Goal: Transaction & Acquisition: Obtain resource

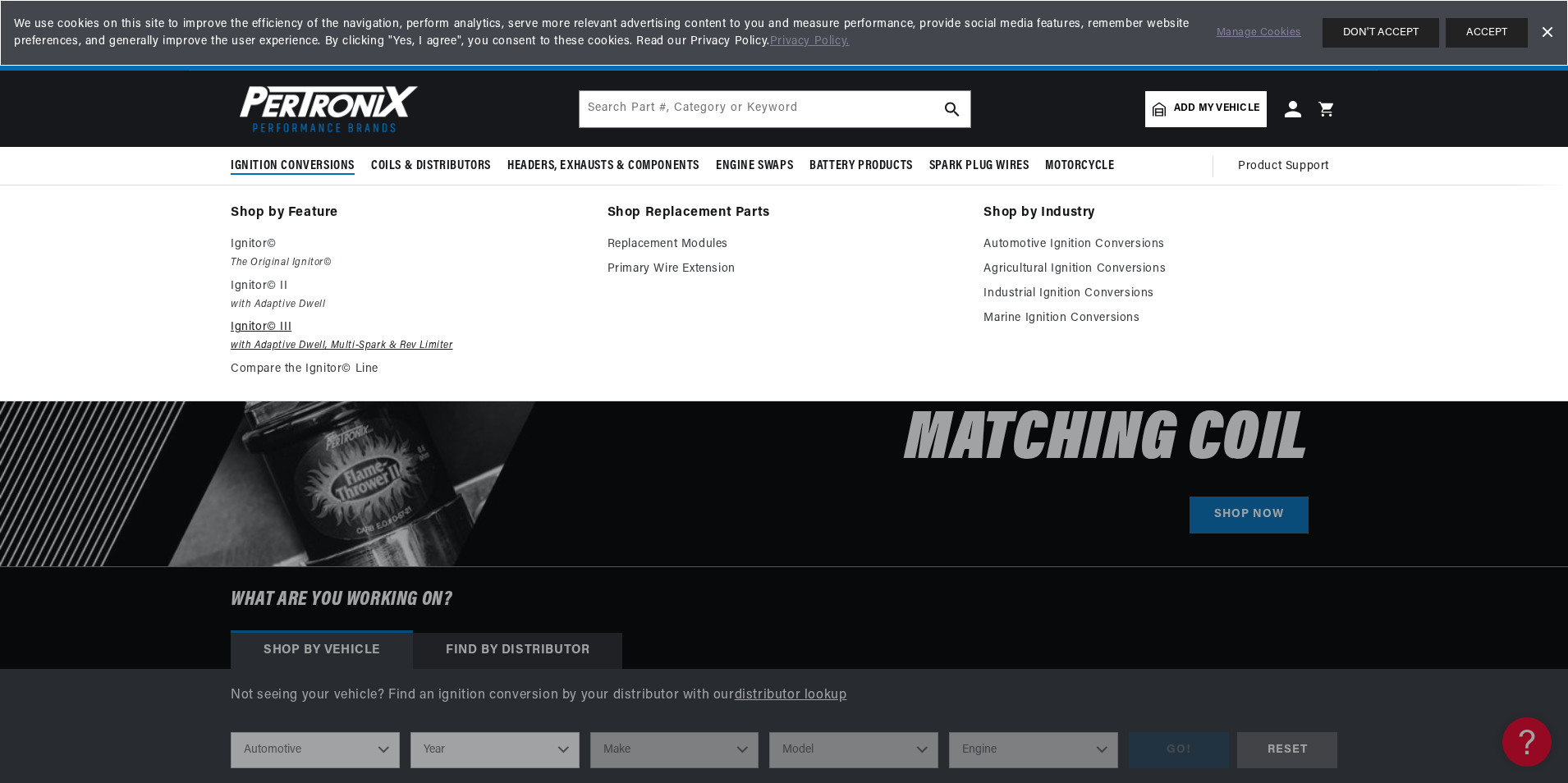
scroll to position [0, 1025]
click at [273, 324] on p "Ignitor© III" at bounding box center [408, 327] width 354 height 20
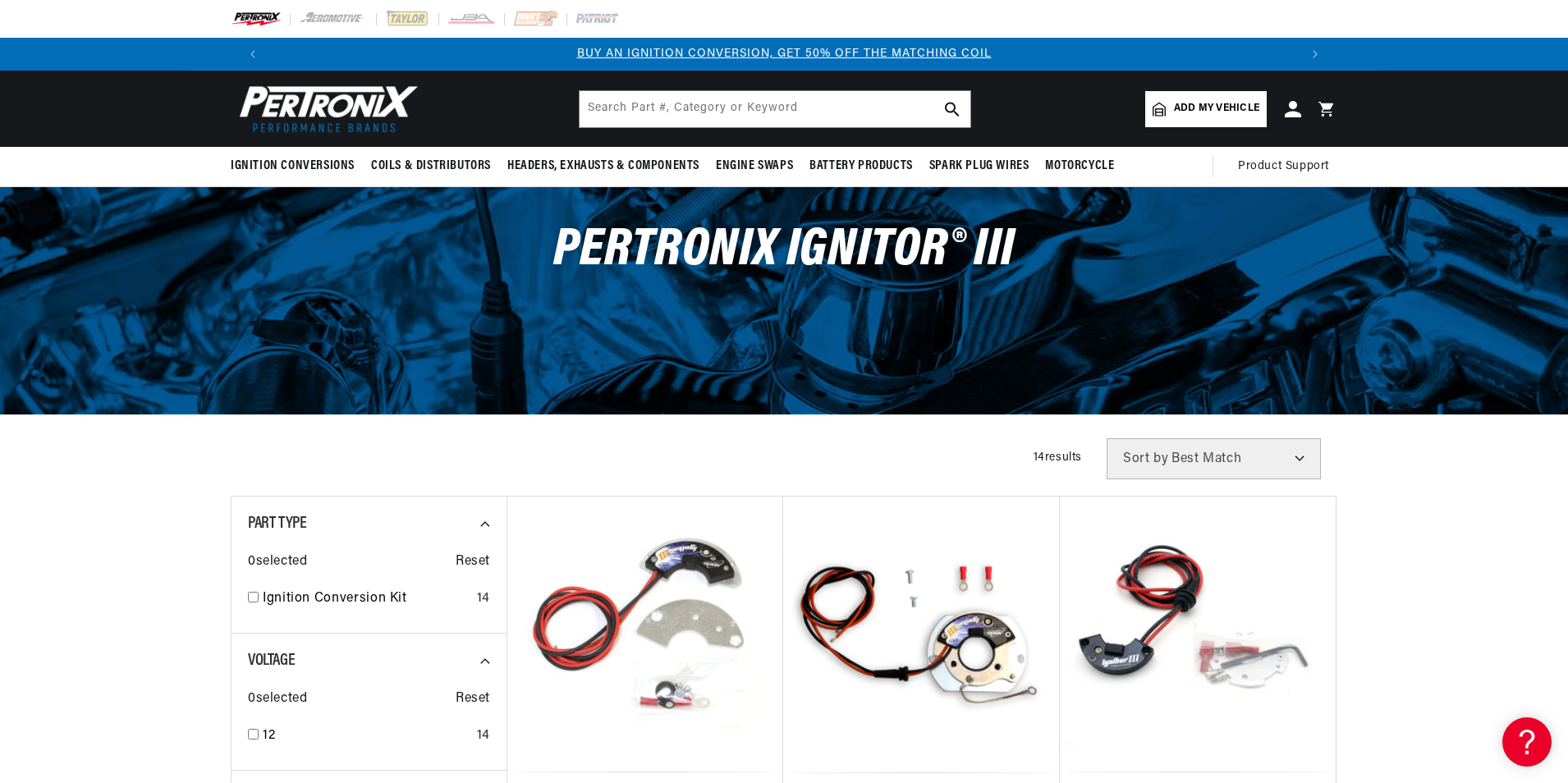
scroll to position [246, 0]
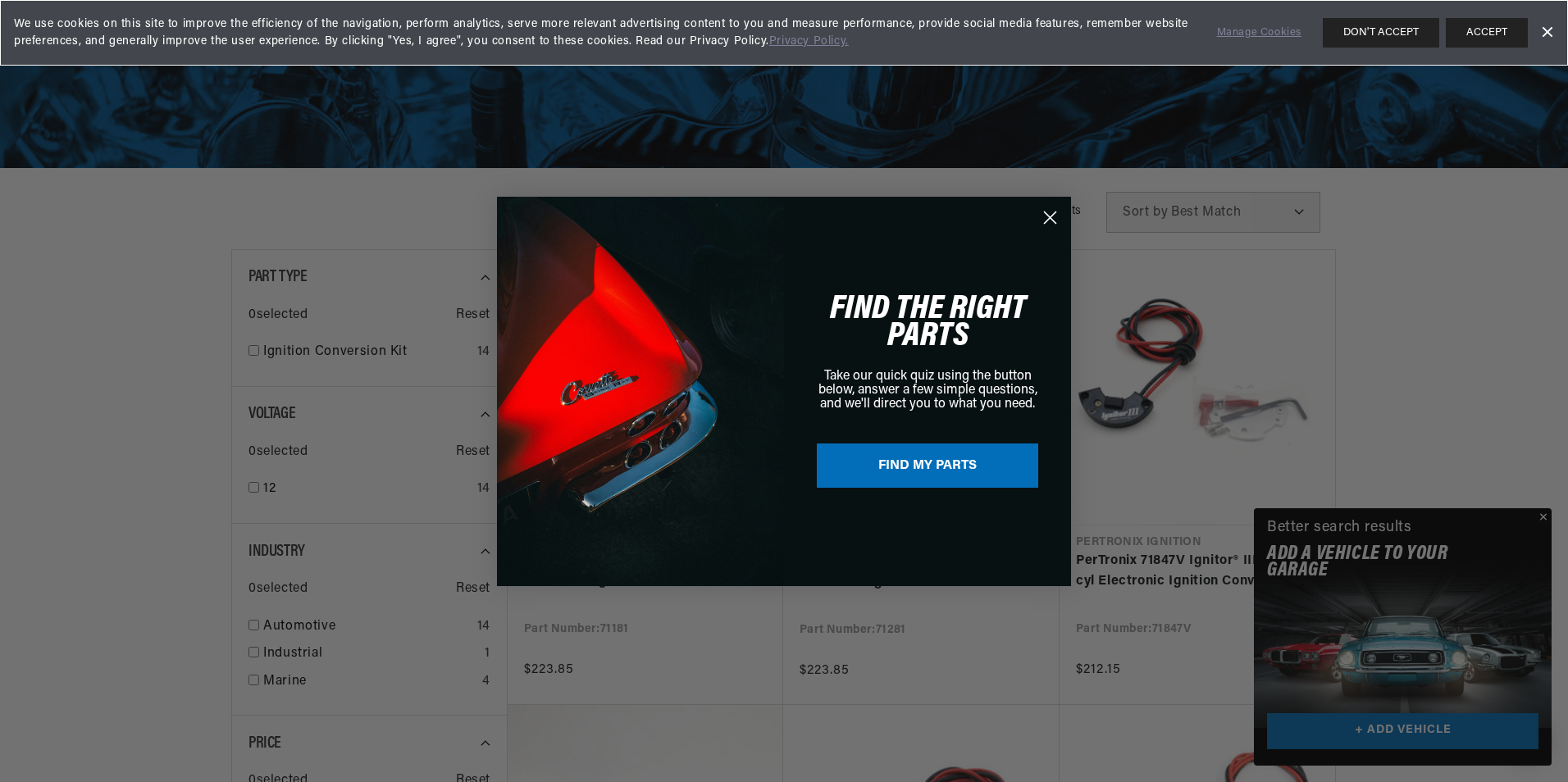
click at [1543, 517] on div "Close dialog FIND THE RIGHT PARTS Take our quick quiz using the button below, a…" at bounding box center [784, 391] width 1568 height 782
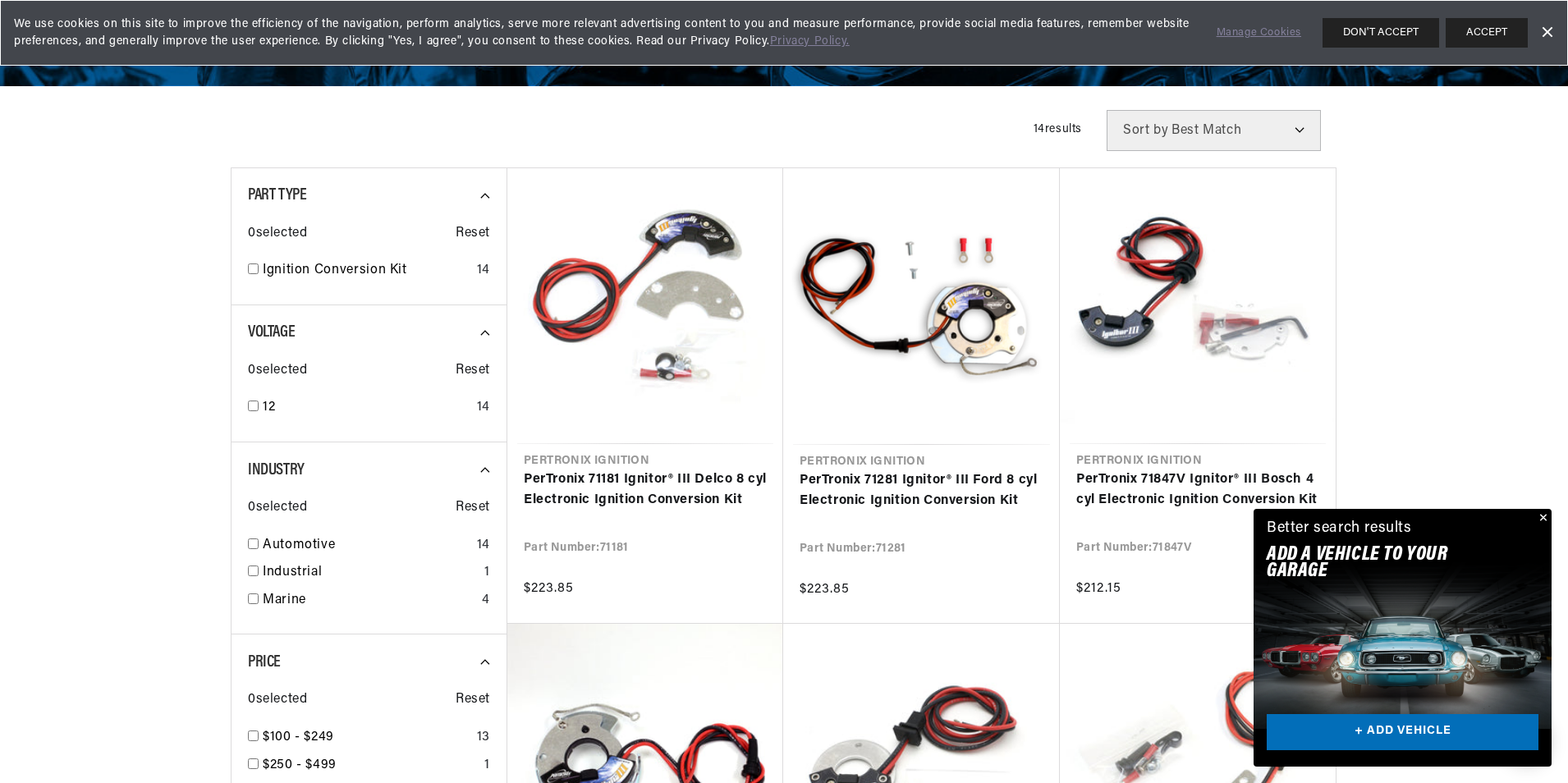
scroll to position [0, 1025]
click at [1542, 514] on button "Close" at bounding box center [1542, 518] width 20 height 20
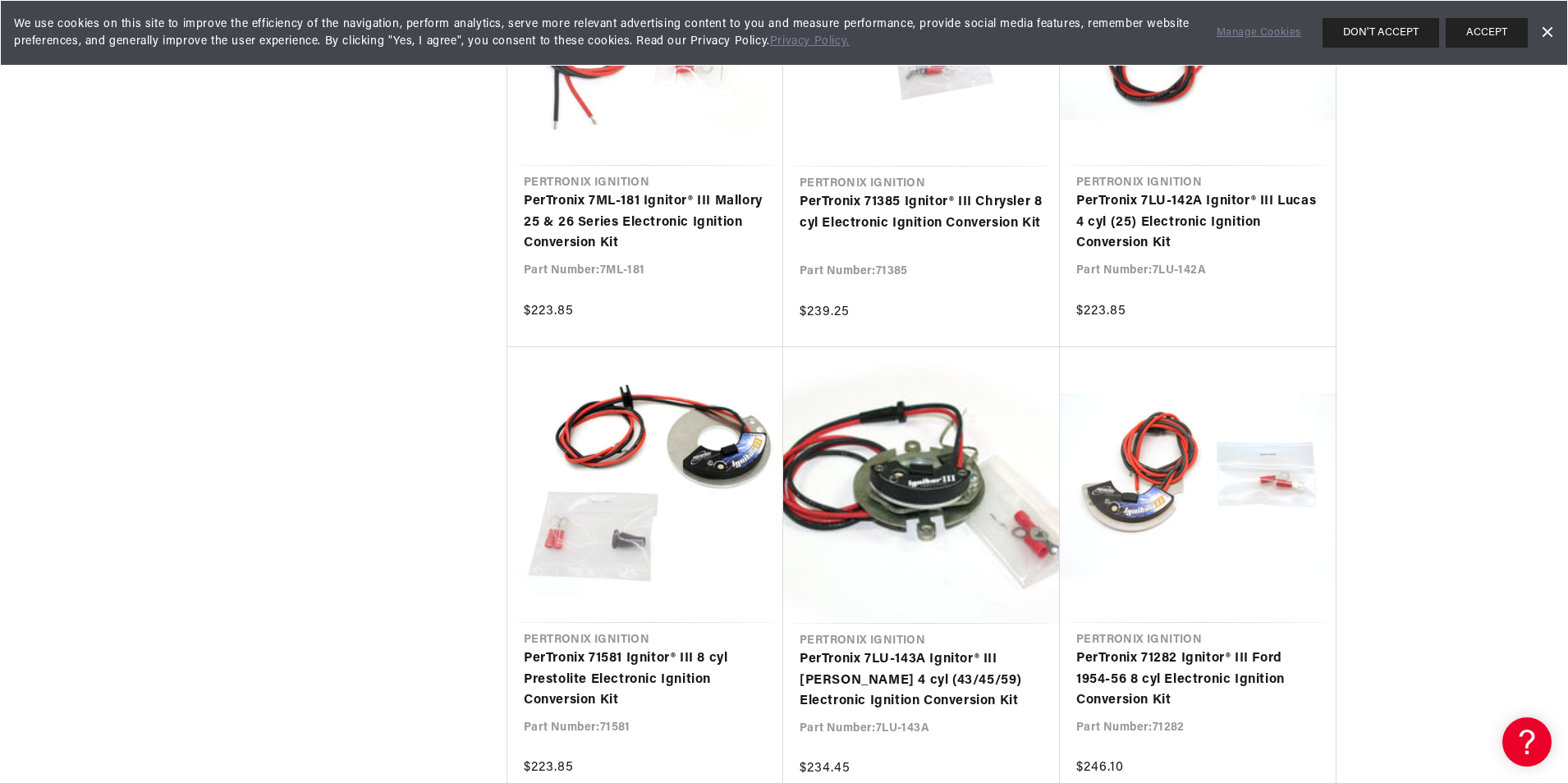
scroll to position [0, 476]
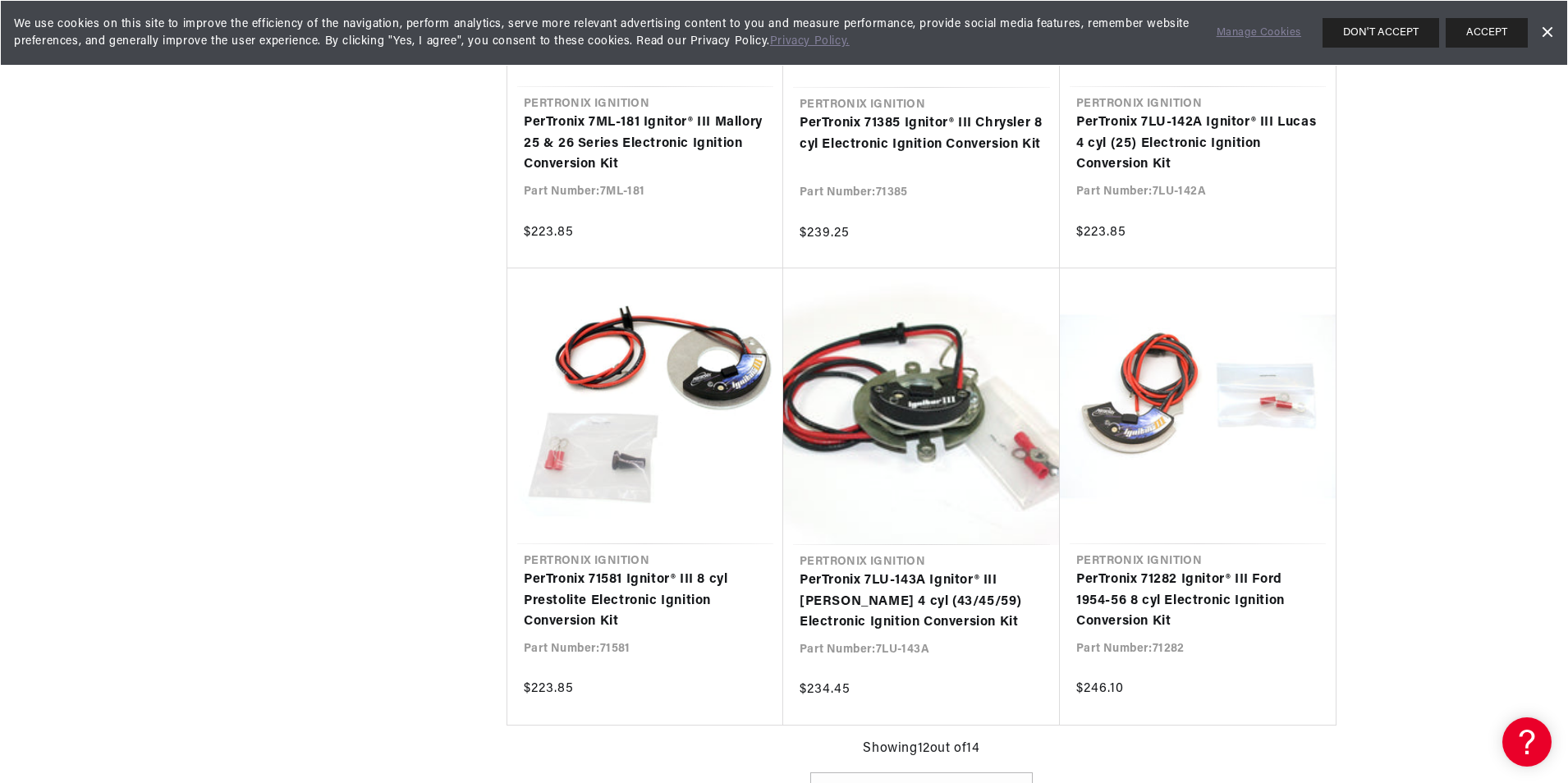
scroll to position [0, 1025]
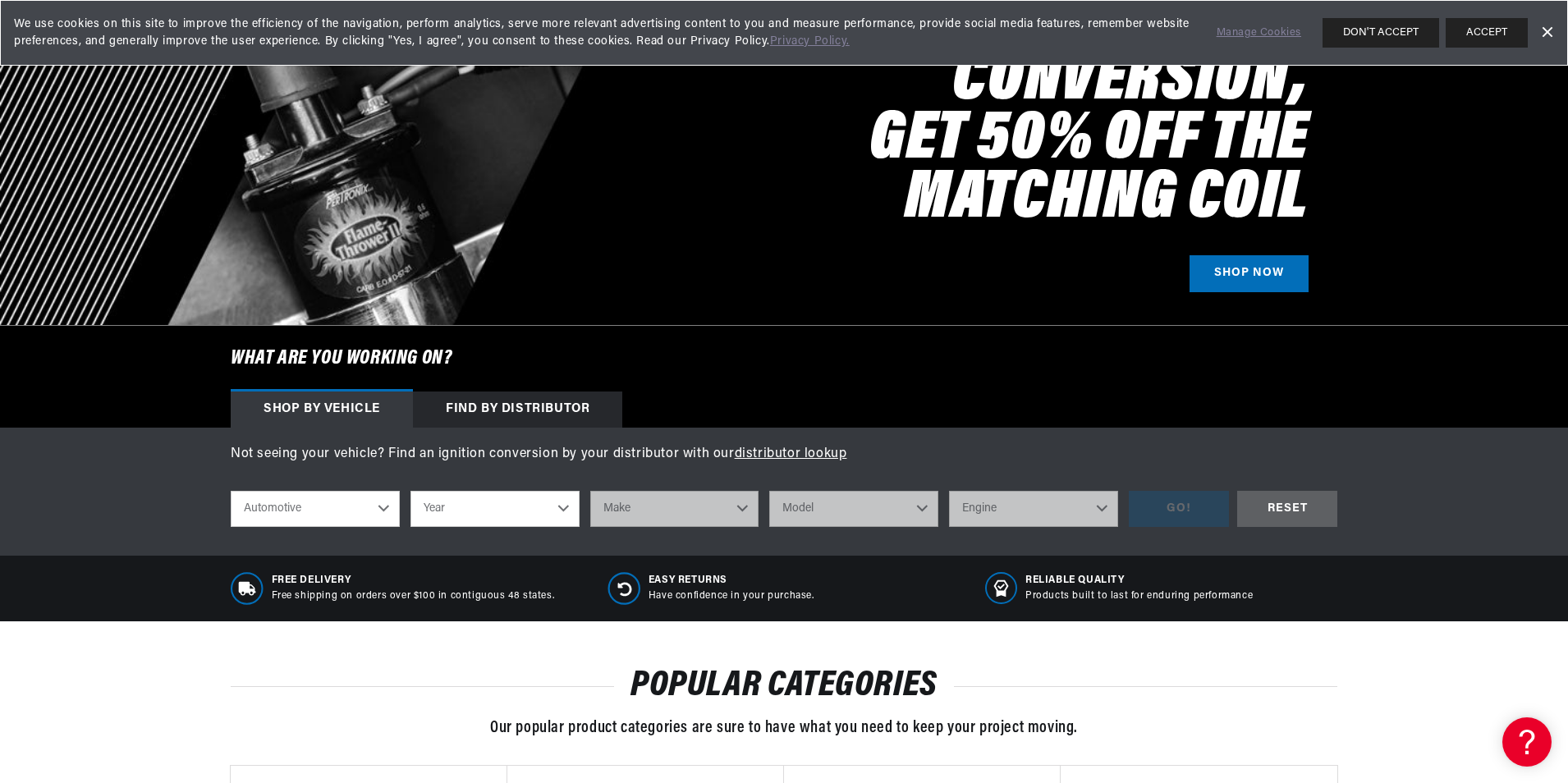
scroll to position [246, 0]
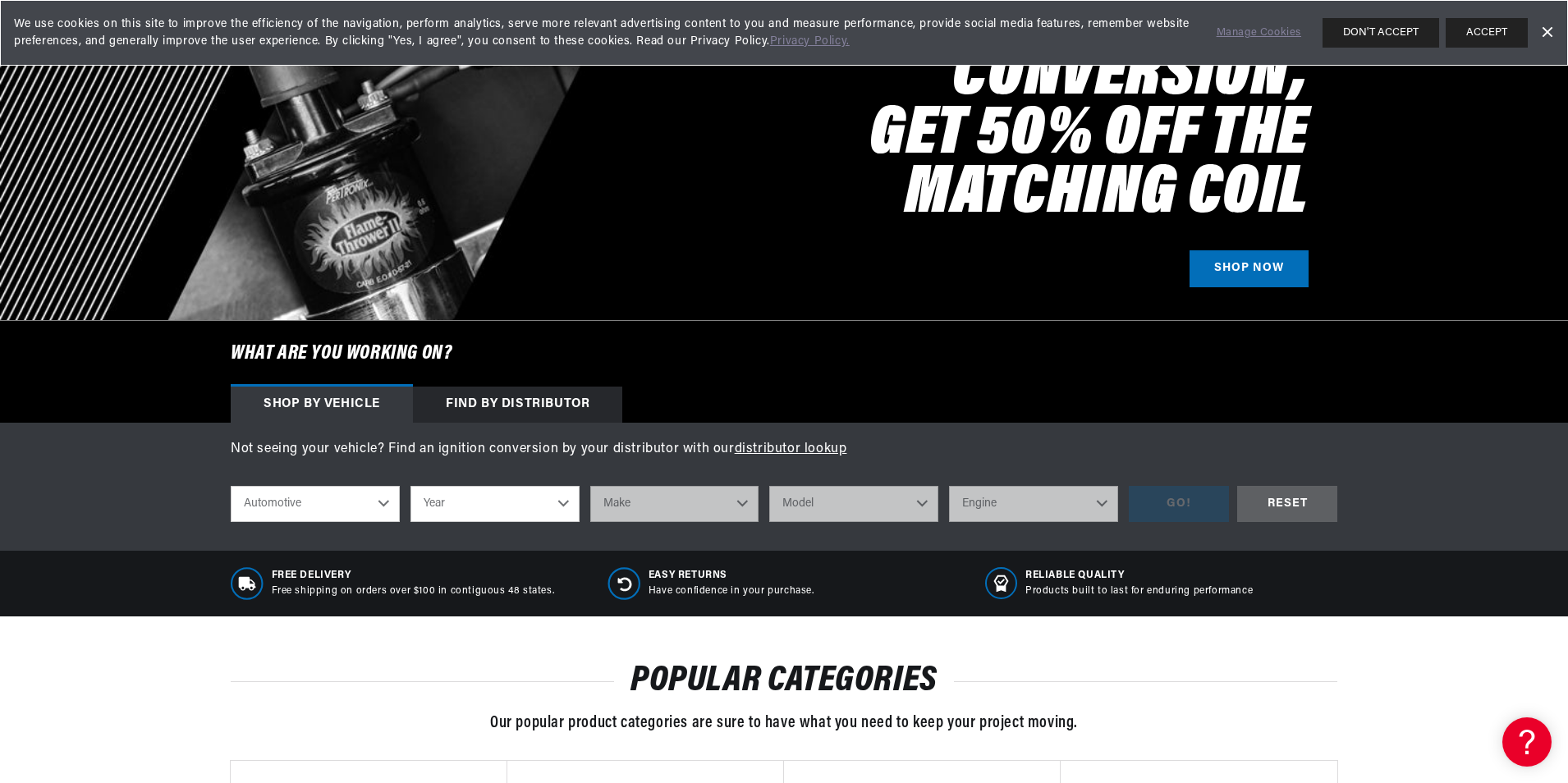
click at [497, 396] on div "Find by Distributor" at bounding box center [518, 405] width 209 height 36
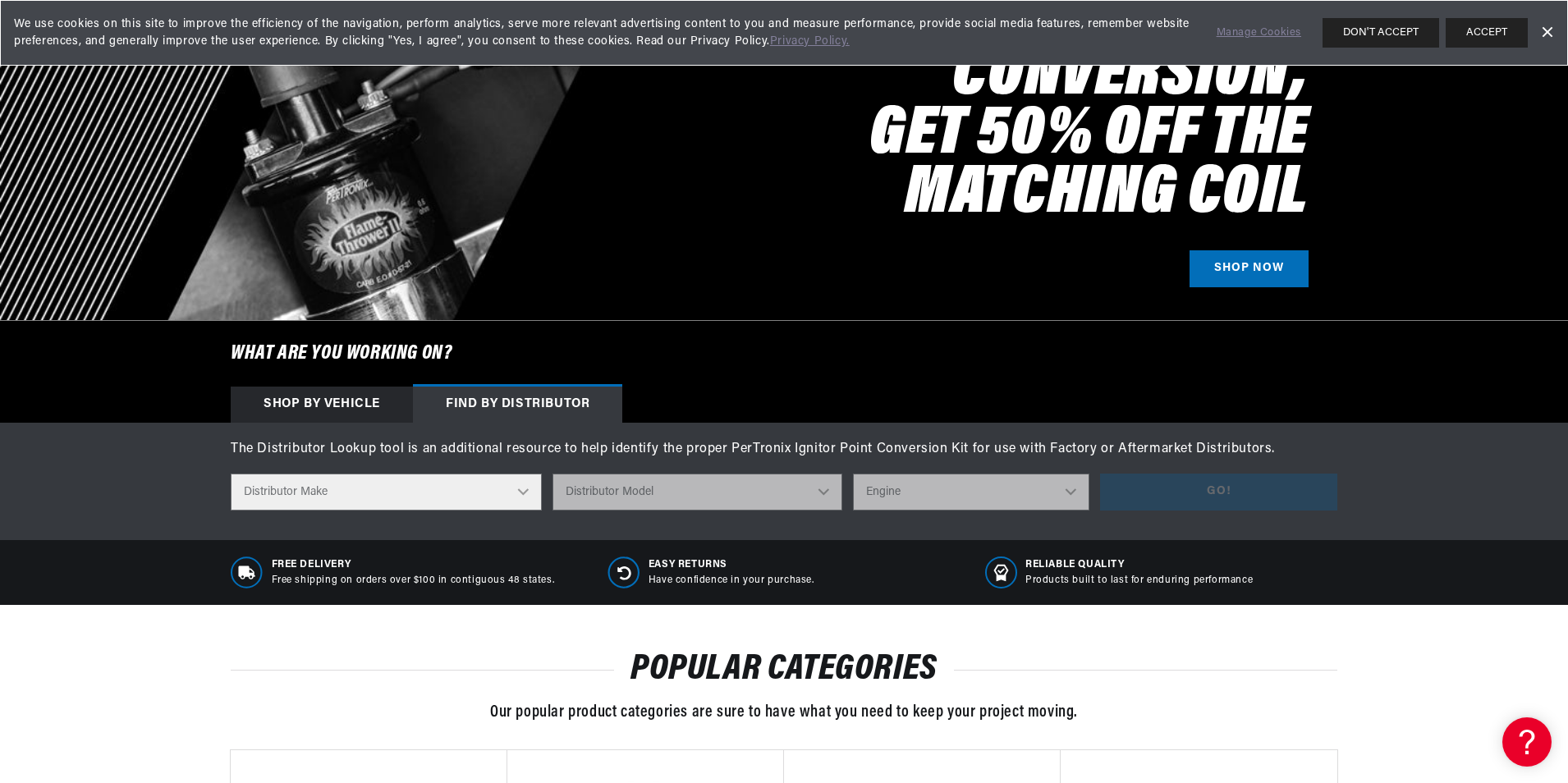
click at [525, 496] on select "Distributor Make Accel Aldon Autolite Bosch Century Chrysler Clark Colt Contine…" at bounding box center [386, 492] width 311 height 37
click at [528, 491] on select "Distributor Make Accel Aldon Autolite Bosch Century Chrysler Clark Colt Contine…" at bounding box center [386, 492] width 311 height 37
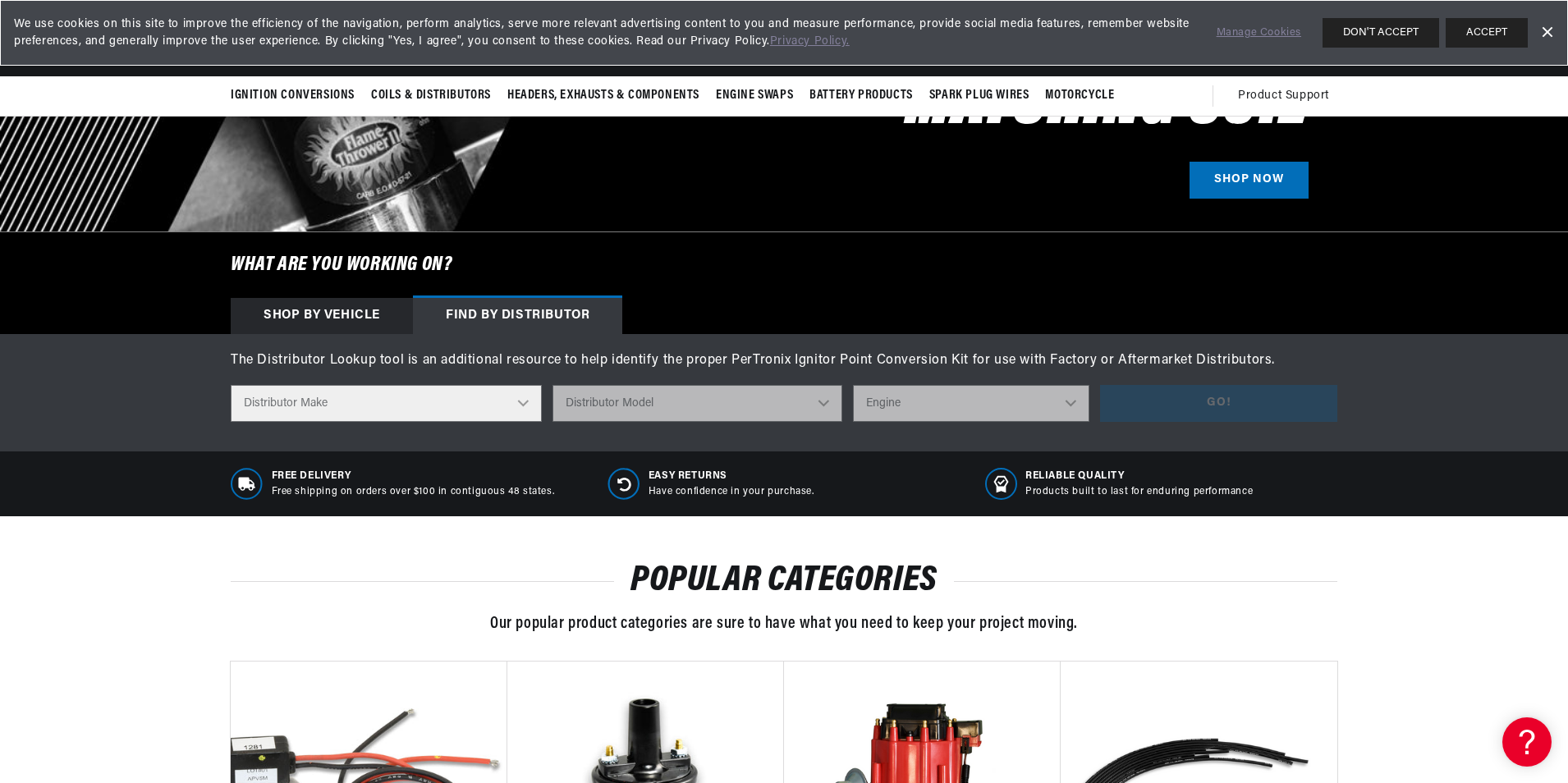
scroll to position [328, 0]
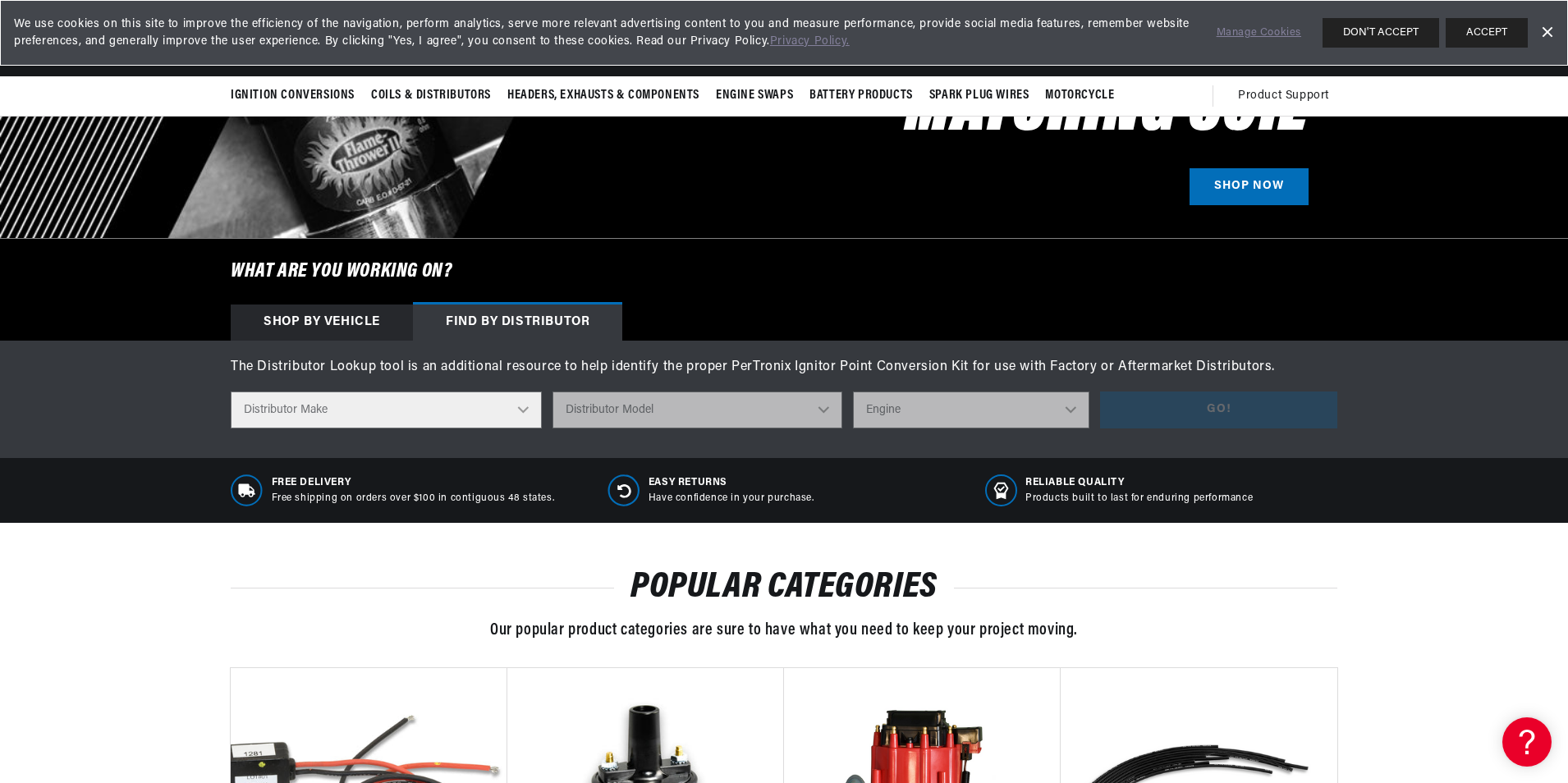
click at [321, 321] on div "Shop by vehicle" at bounding box center [322, 323] width 182 height 36
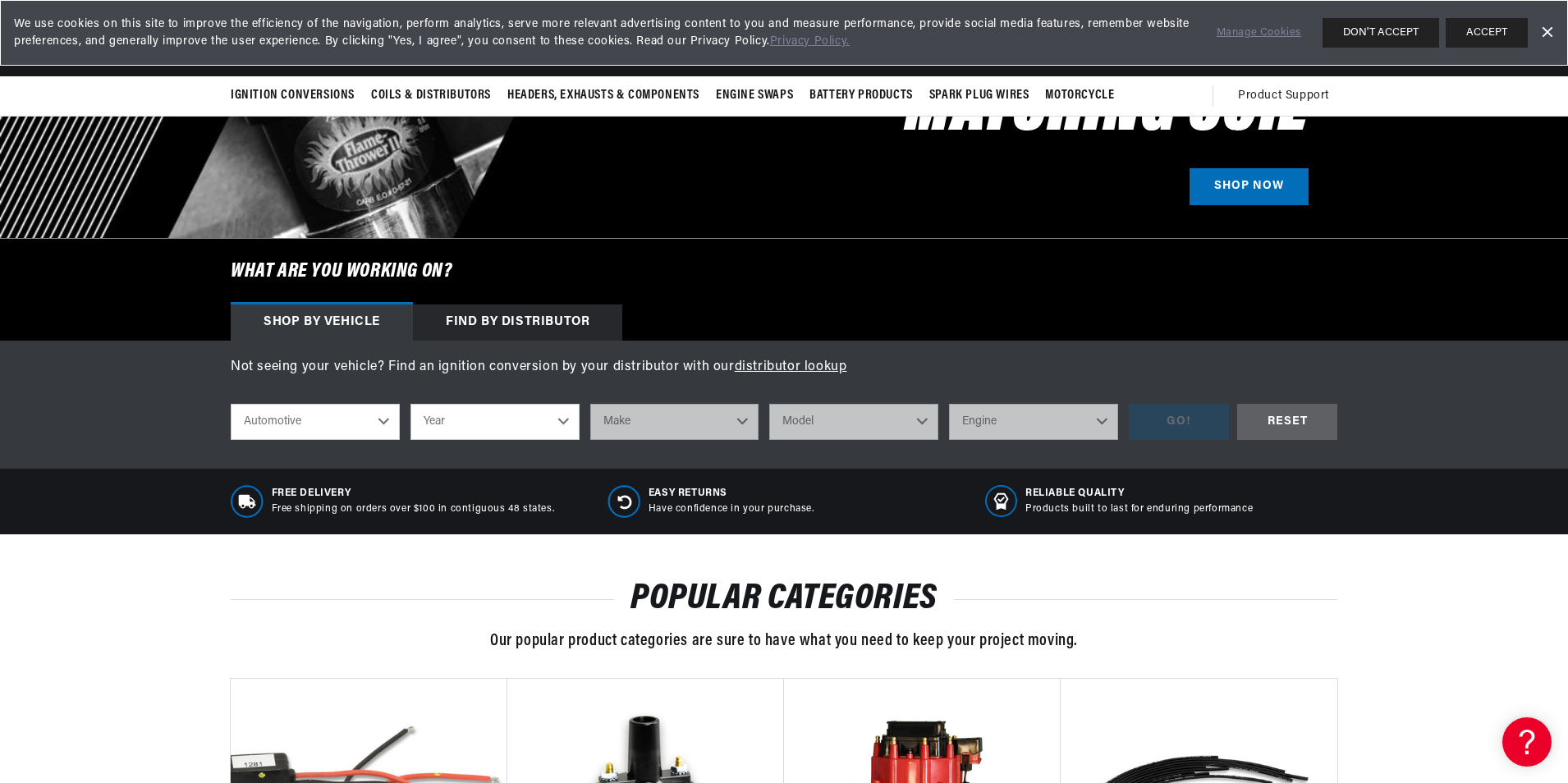
scroll to position [0, 0]
click at [513, 320] on div "Find by Distributor" at bounding box center [518, 323] width 209 height 36
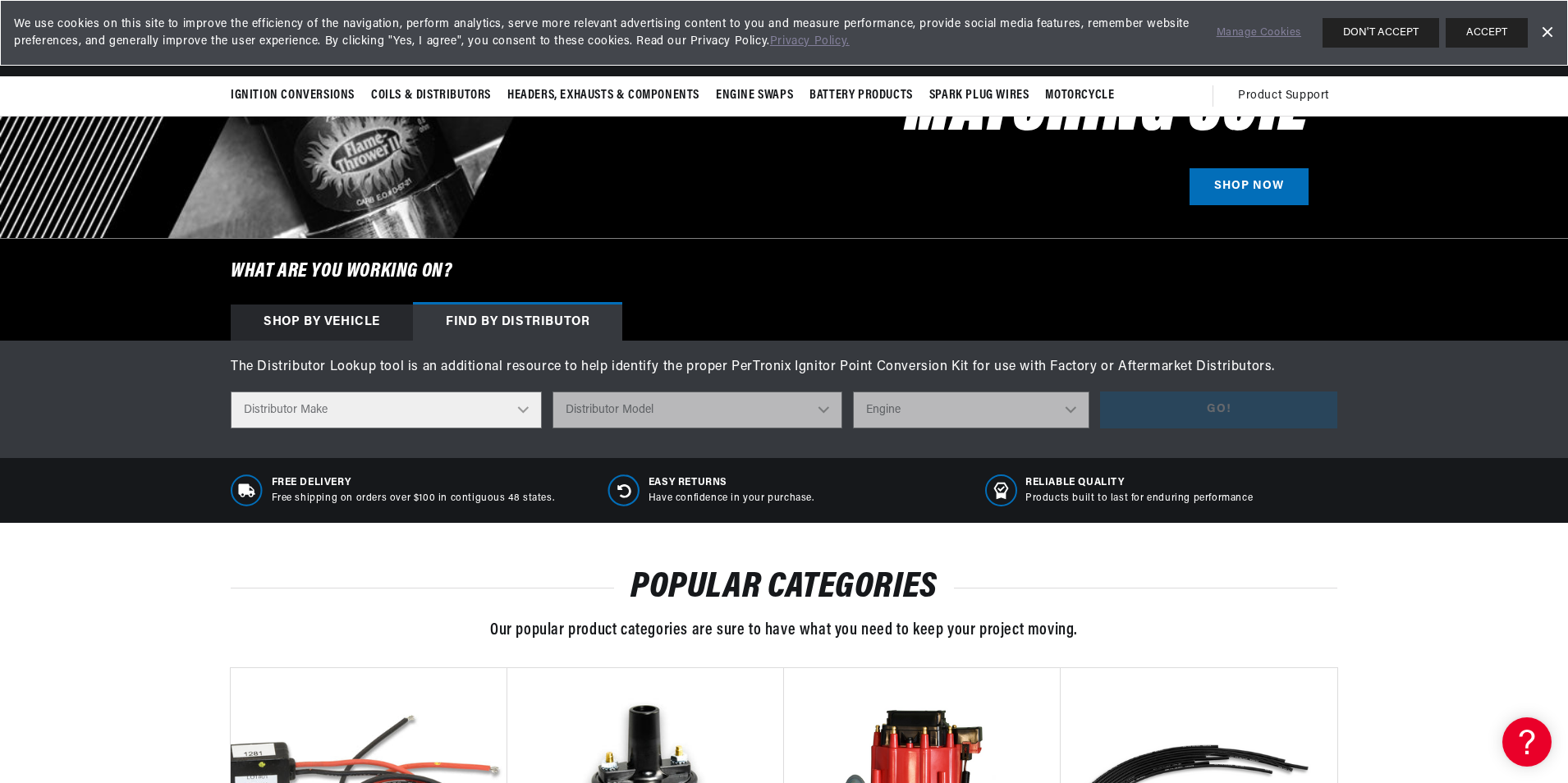
click at [526, 411] on select "Distributor Make Accel Aldon Autolite Bosch Century Chrysler Clark Colt Contine…" at bounding box center [386, 409] width 311 height 37
select select "Mallory"
click at [231, 392] on select "Distributor Make Accel Aldon Autolite Bosch Century Chrysler Clark Colt Contine…" at bounding box center [386, 409] width 311 height 37
click at [827, 406] on select "Distributor Model 381775 384193 980680 981659 3538701 23 Series (4 CYL) 23 Seri…" at bounding box center [697, 409] width 291 height 37
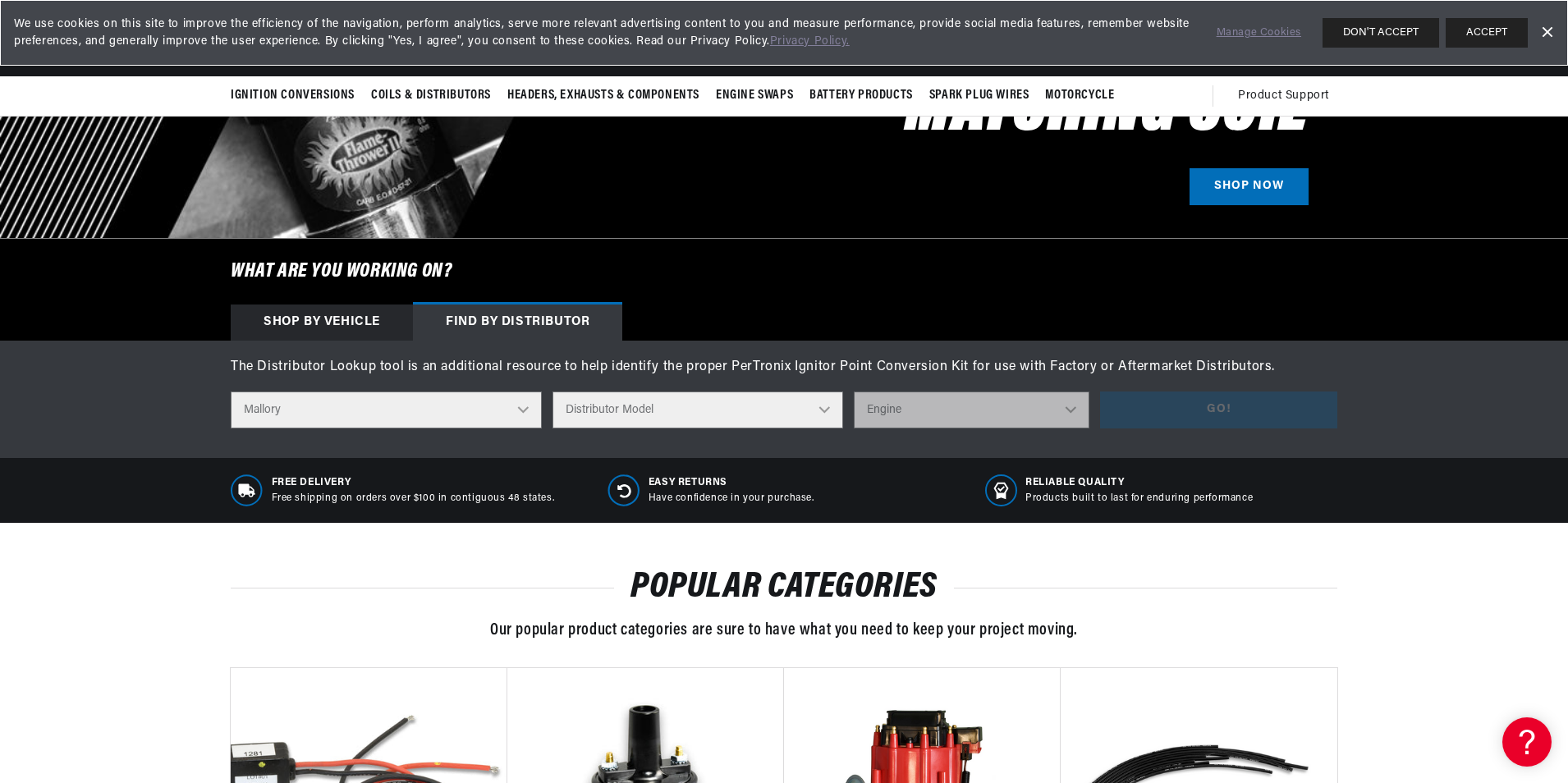
scroll to position [0, 2051]
select select "YL670AV"
click at [554, 392] on select "Distributor Model 381775 384193 980680 981659 3538701 23 Series (4 CYL) 23 Seri…" at bounding box center [697, 409] width 291 height 37
click at [1073, 409] on select "Engine 8" at bounding box center [972, 409] width 236 height 37
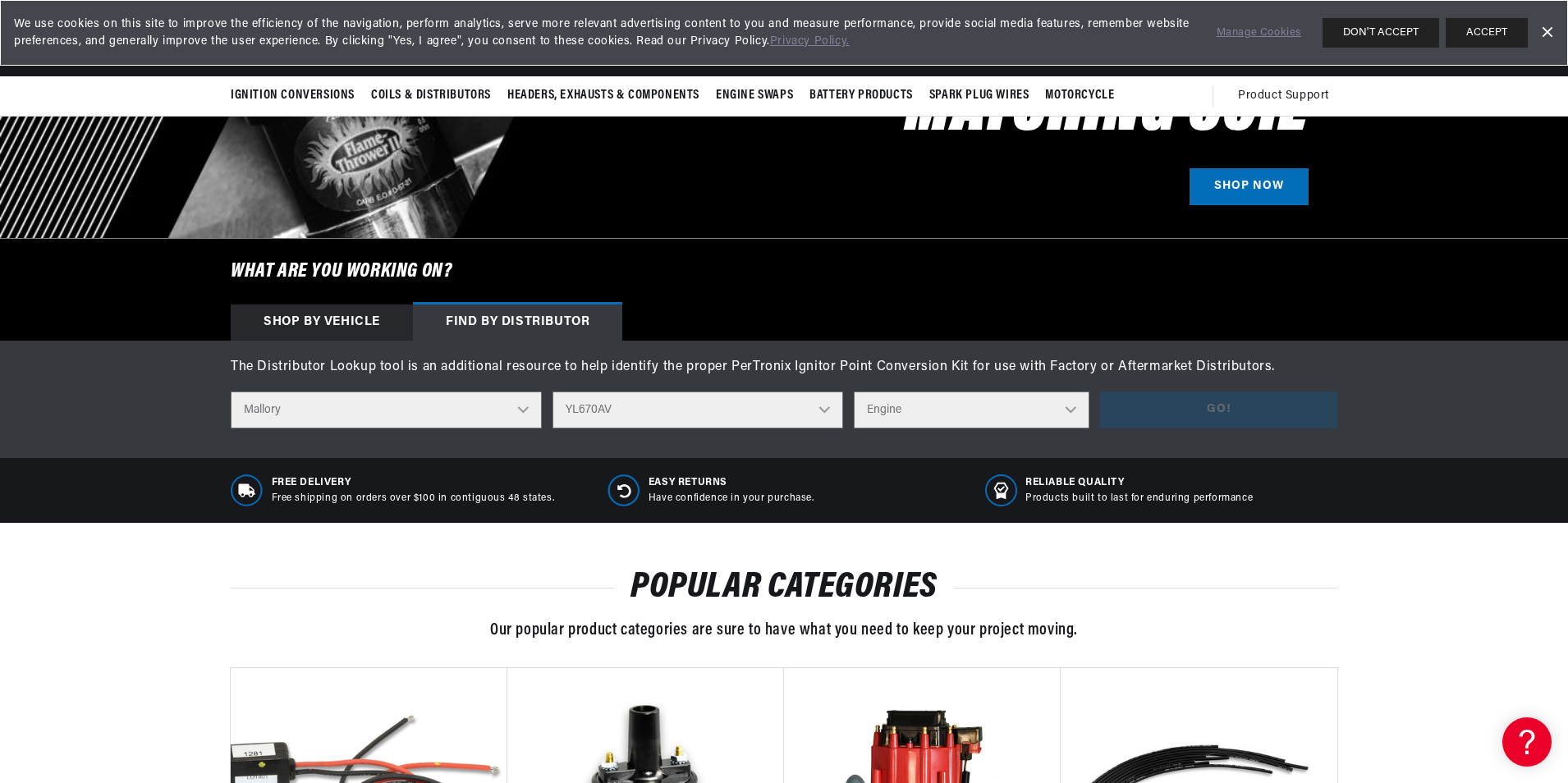
select select "8"
click at [855, 392] on select "Engine 8" at bounding box center [972, 409] width 236 height 37
click at [1212, 410] on button "Go!" at bounding box center [1218, 409] width 237 height 37
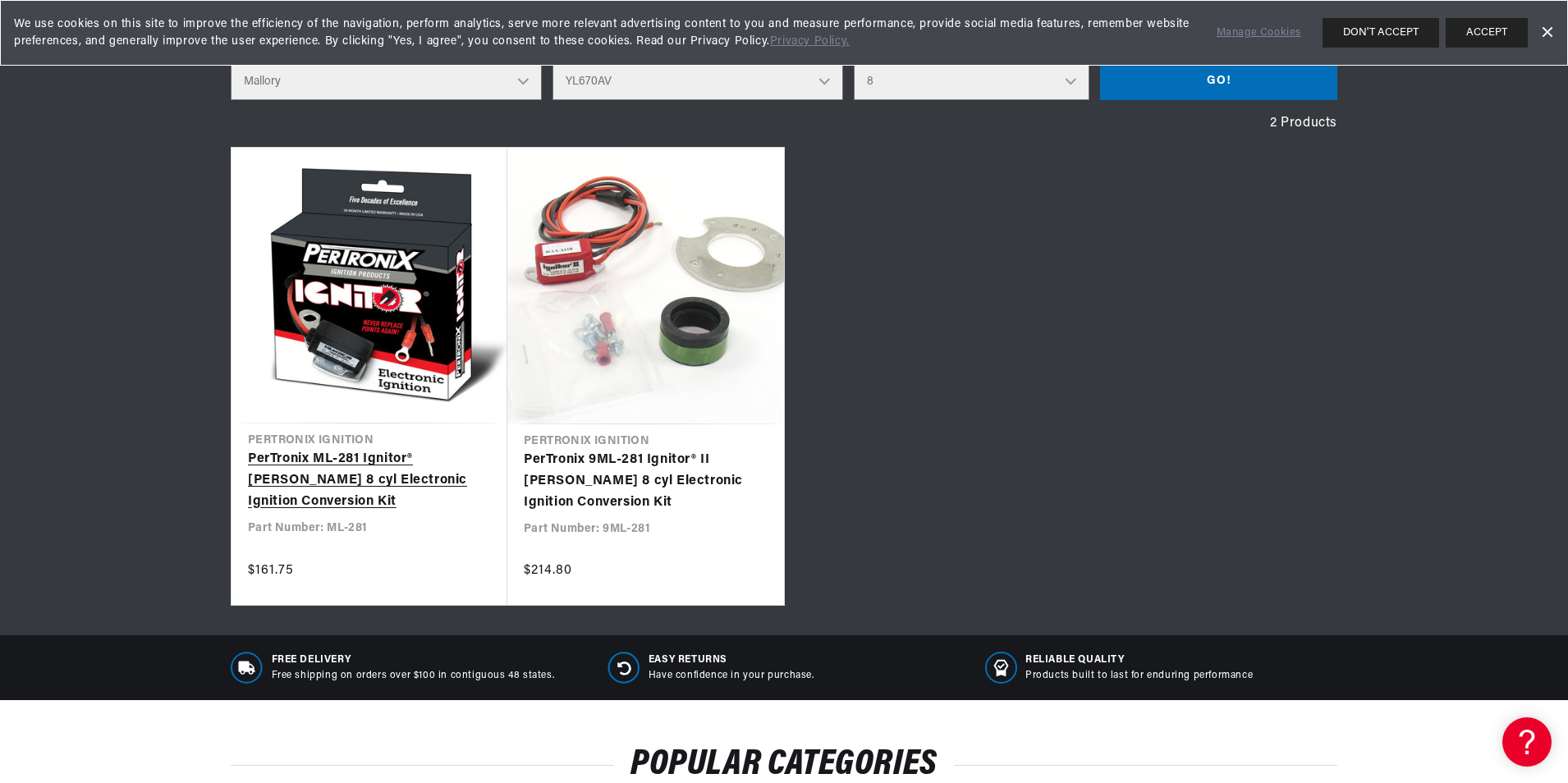
click at [348, 454] on link "PerTronix ML-281 Ignitor® Mallory 8 cyl Electronic Ignition Conversion Kit" at bounding box center [369, 480] width 243 height 63
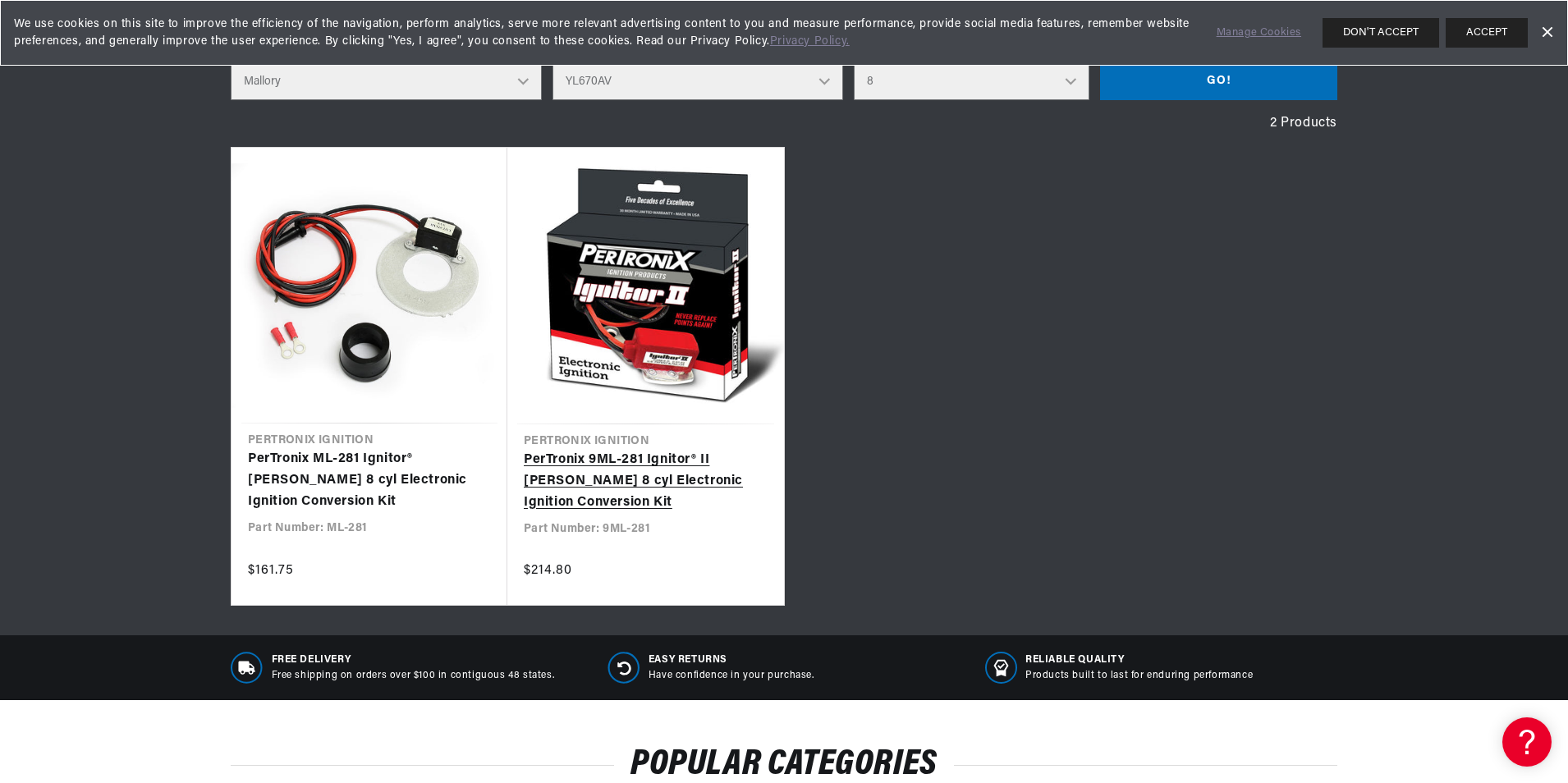
click at [675, 455] on link "PerTronix 9ML-281 Ignitor® II [PERSON_NAME] 8 cyl Electronic Ignition Conversio…" at bounding box center [645, 481] width 244 height 63
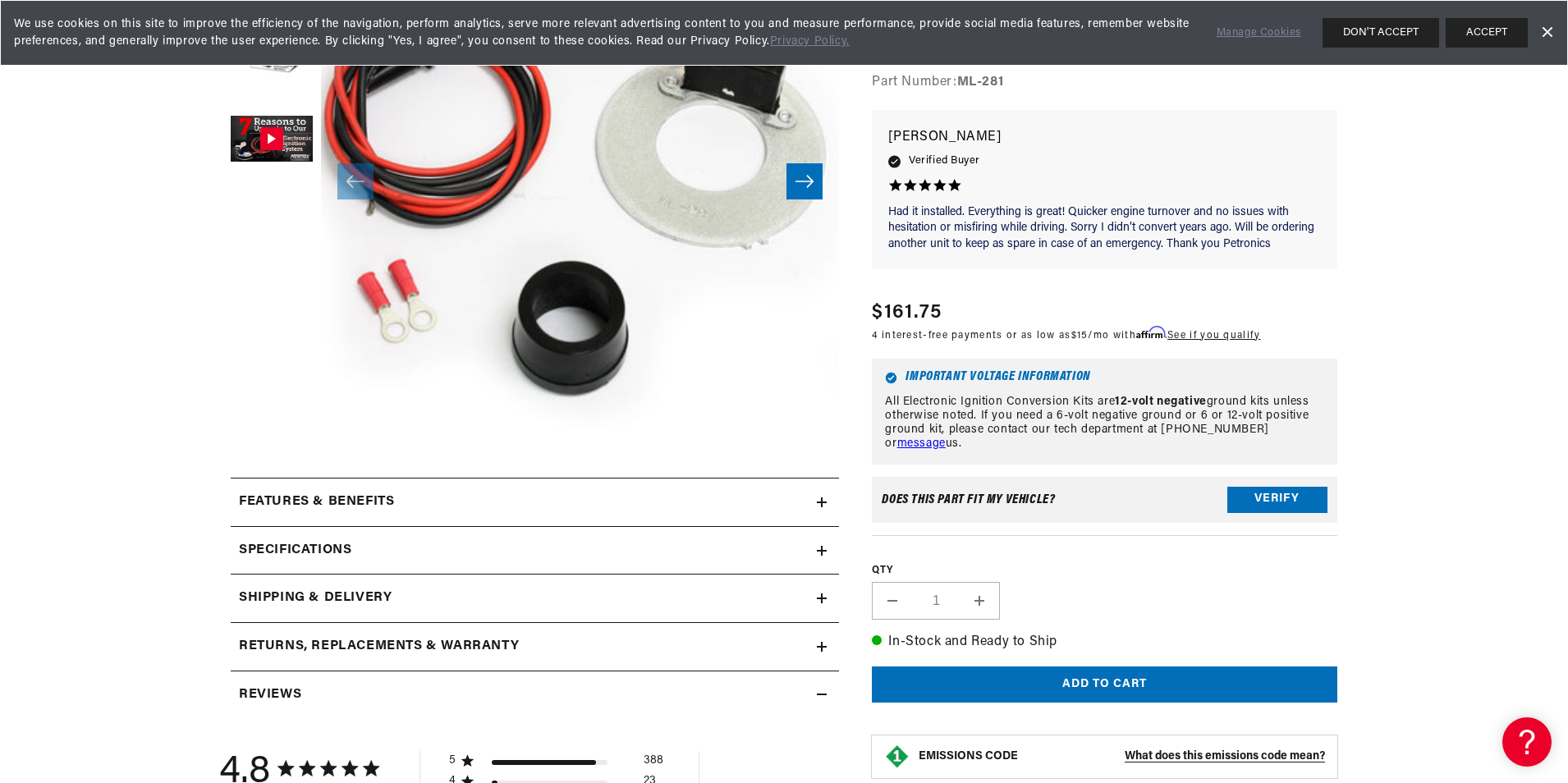
scroll to position [0, 2051]
click at [827, 501] on icon at bounding box center [822, 501] width 10 height 10
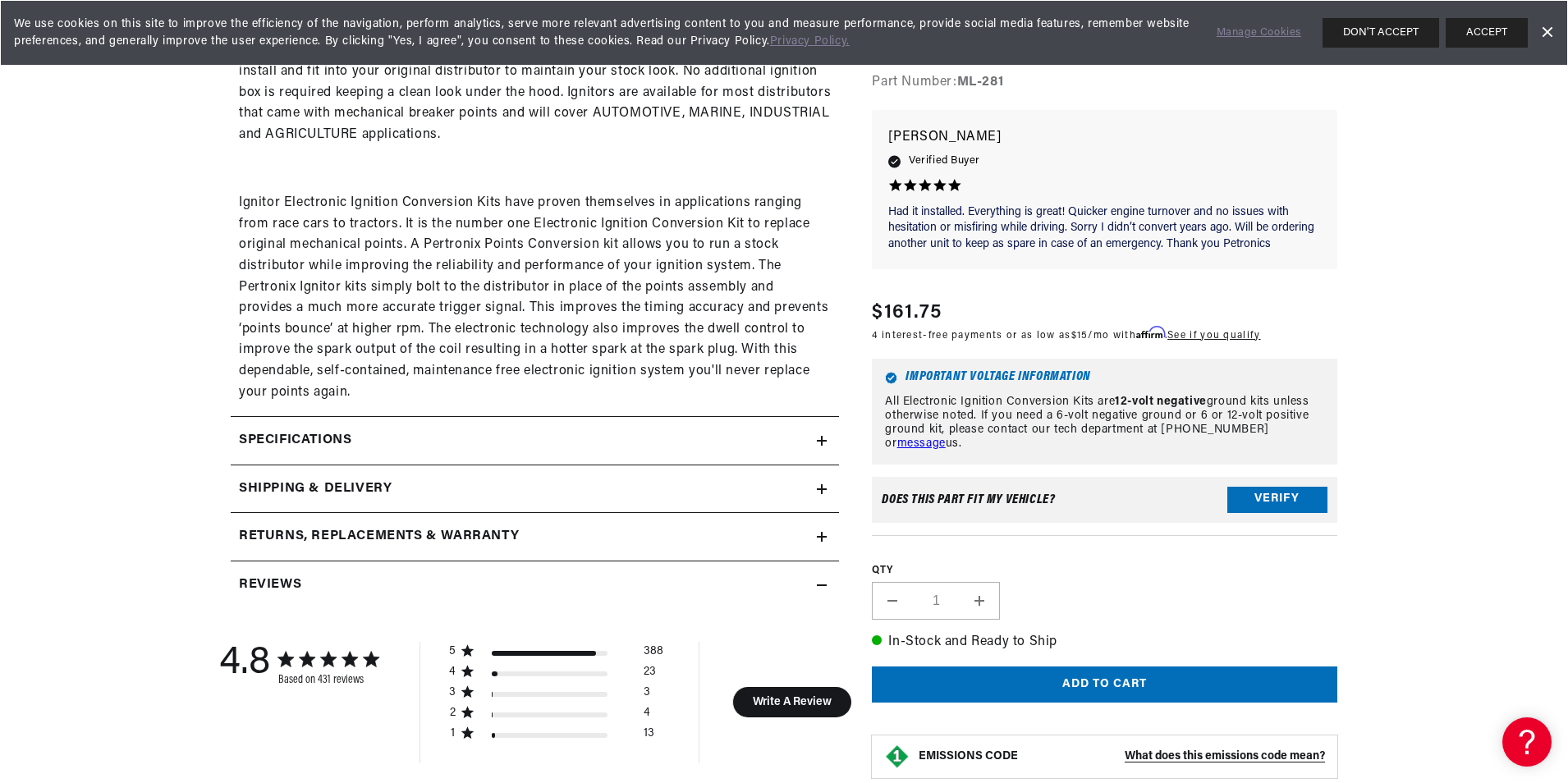
scroll to position [1067, 0]
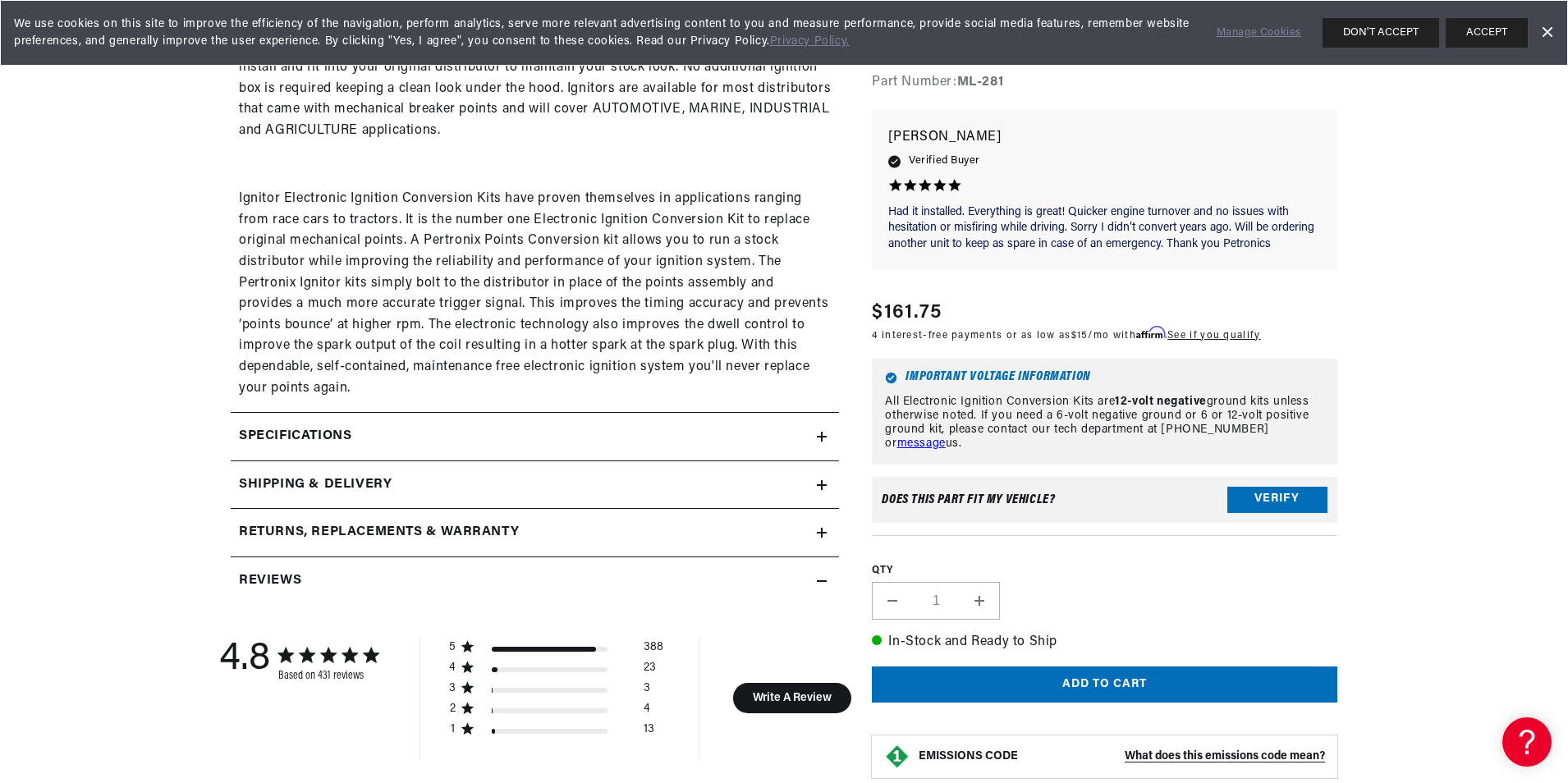
click at [822, 437] on icon at bounding box center [822, 437] width 10 height 0
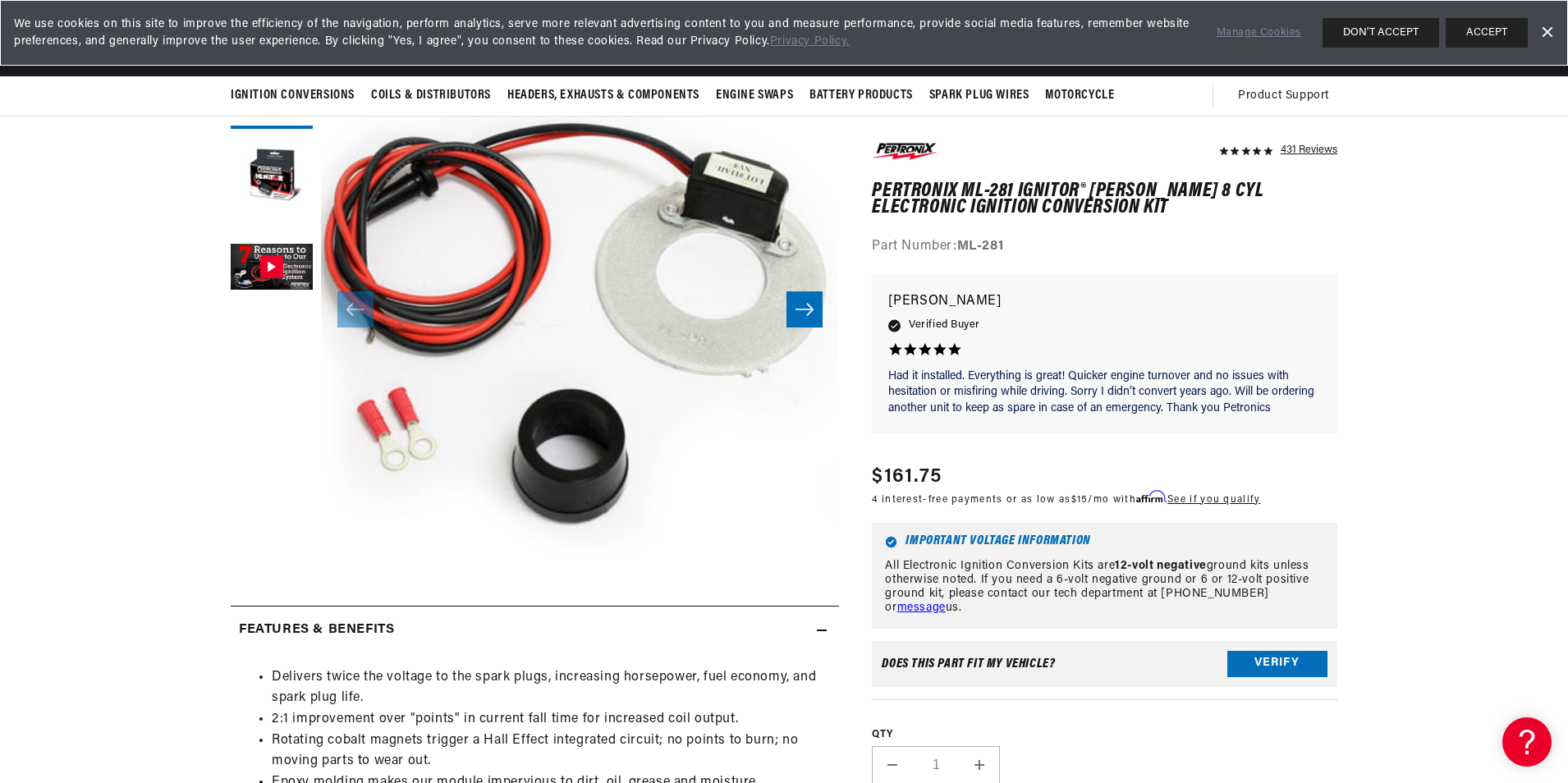
scroll to position [0, 0]
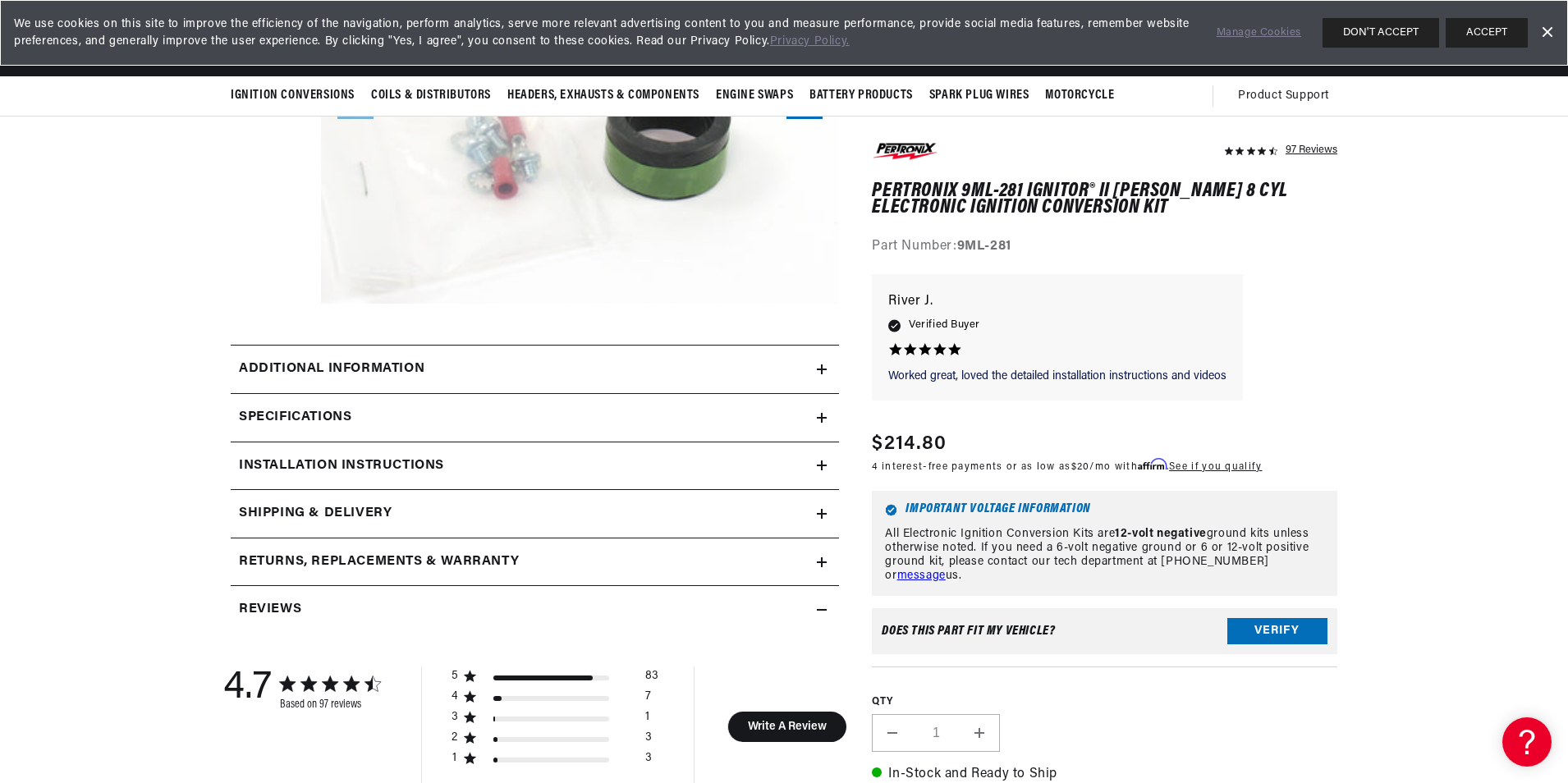
scroll to position [328, 0]
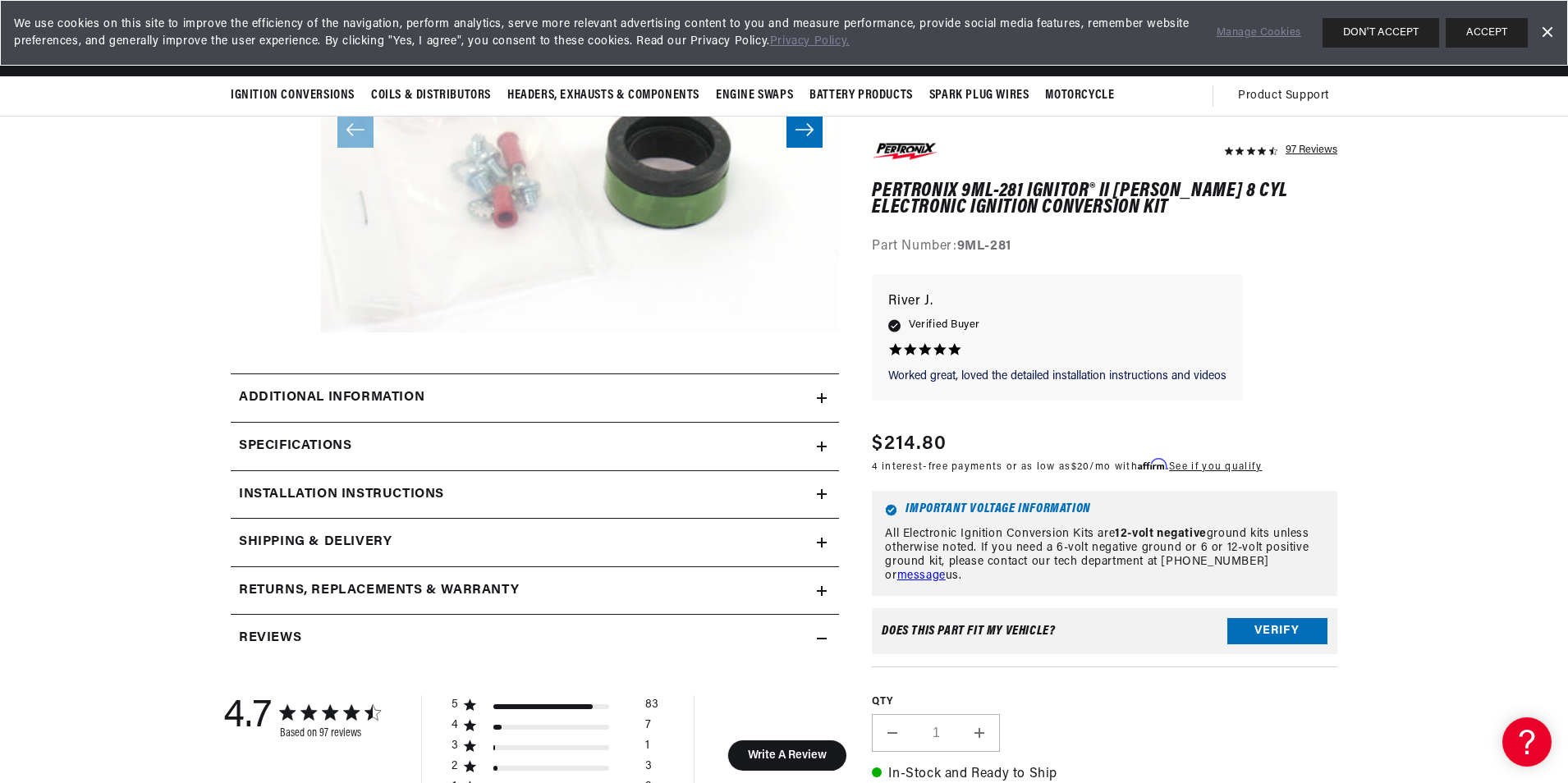
click at [819, 400] on icon at bounding box center [822, 398] width 10 height 10
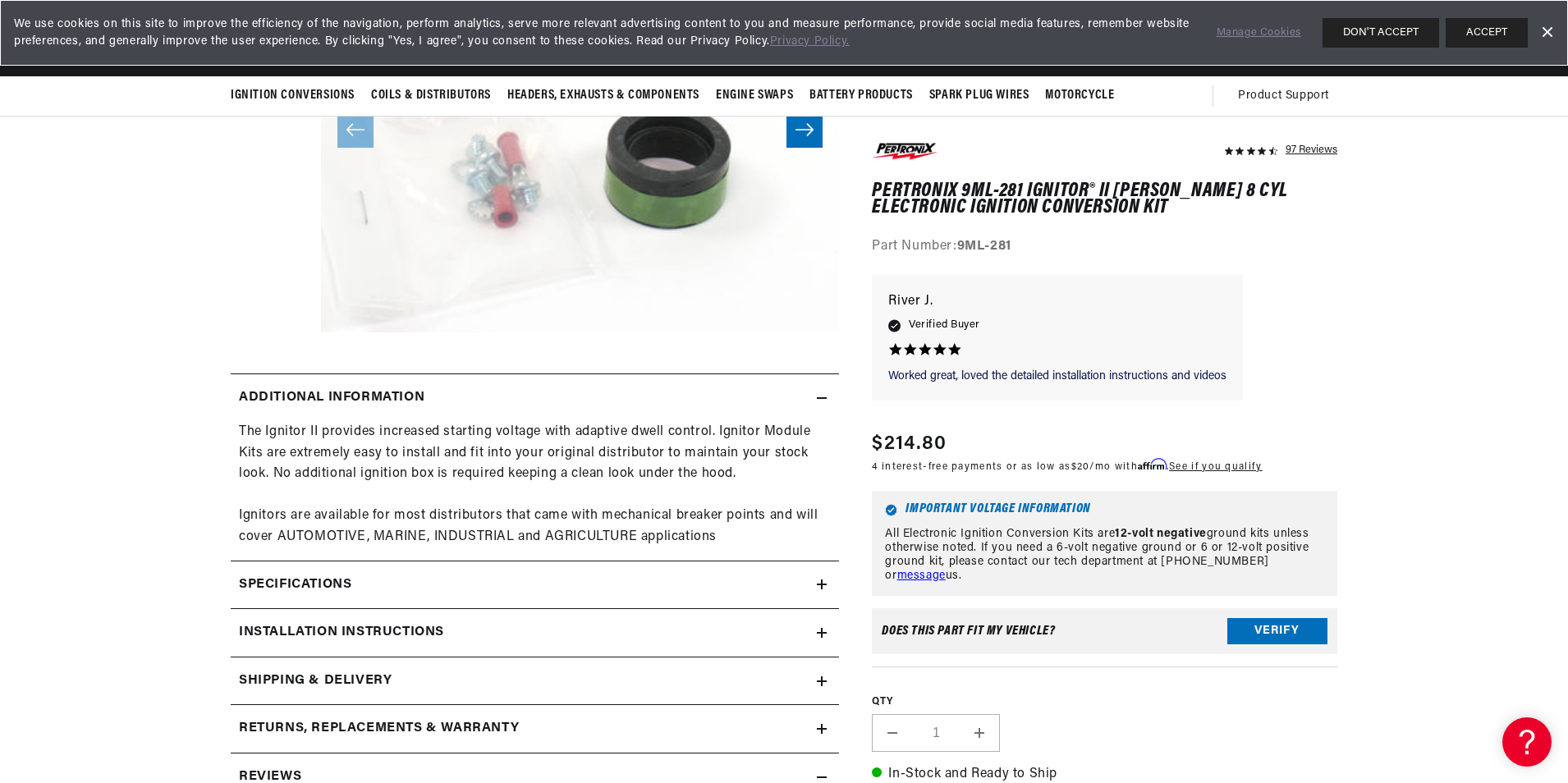
scroll to position [0, 0]
click at [820, 582] on icon at bounding box center [822, 584] width 10 height 10
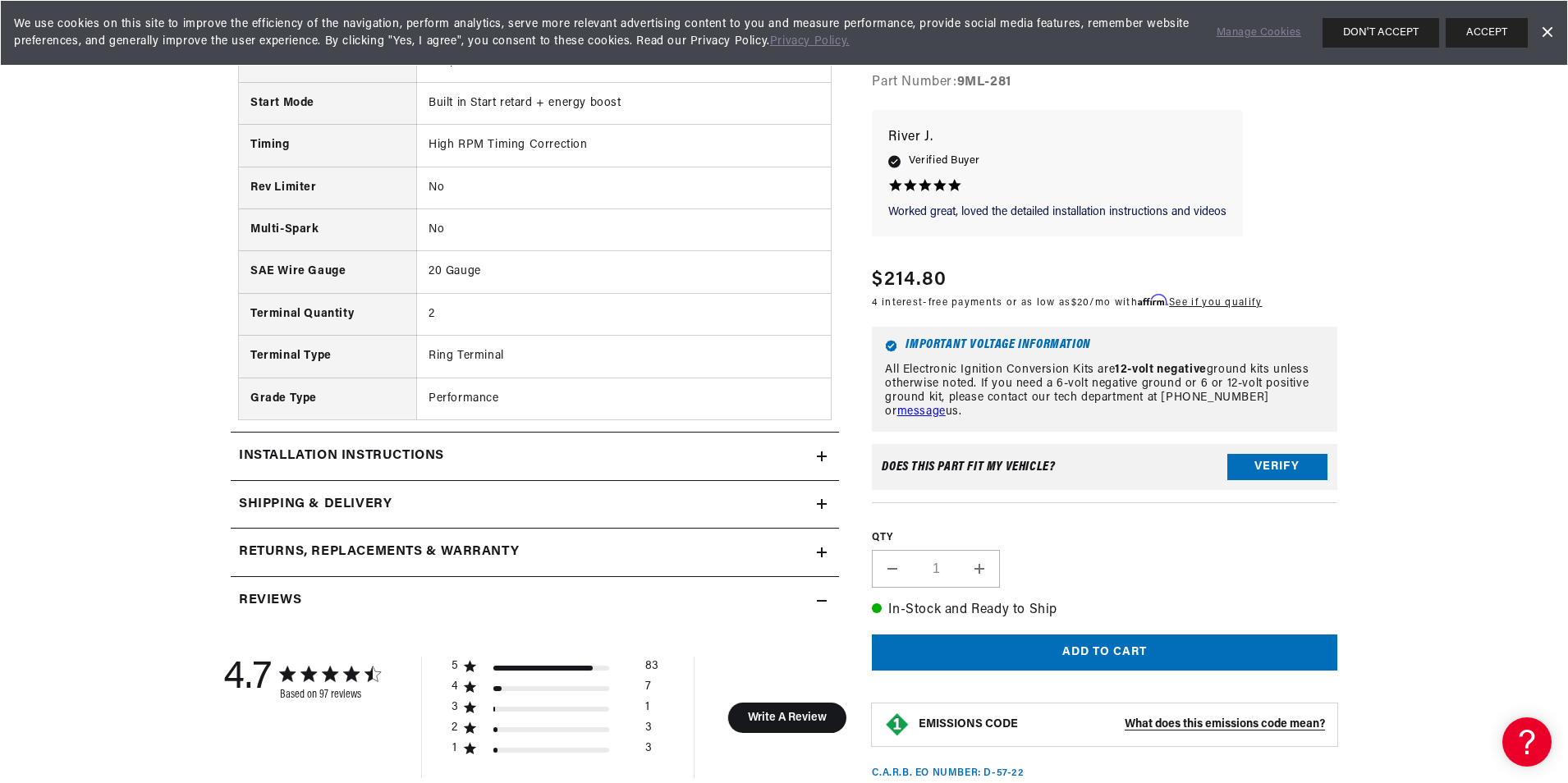
click at [816, 457] on div "Installation instructions" at bounding box center [524, 457] width 586 height 21
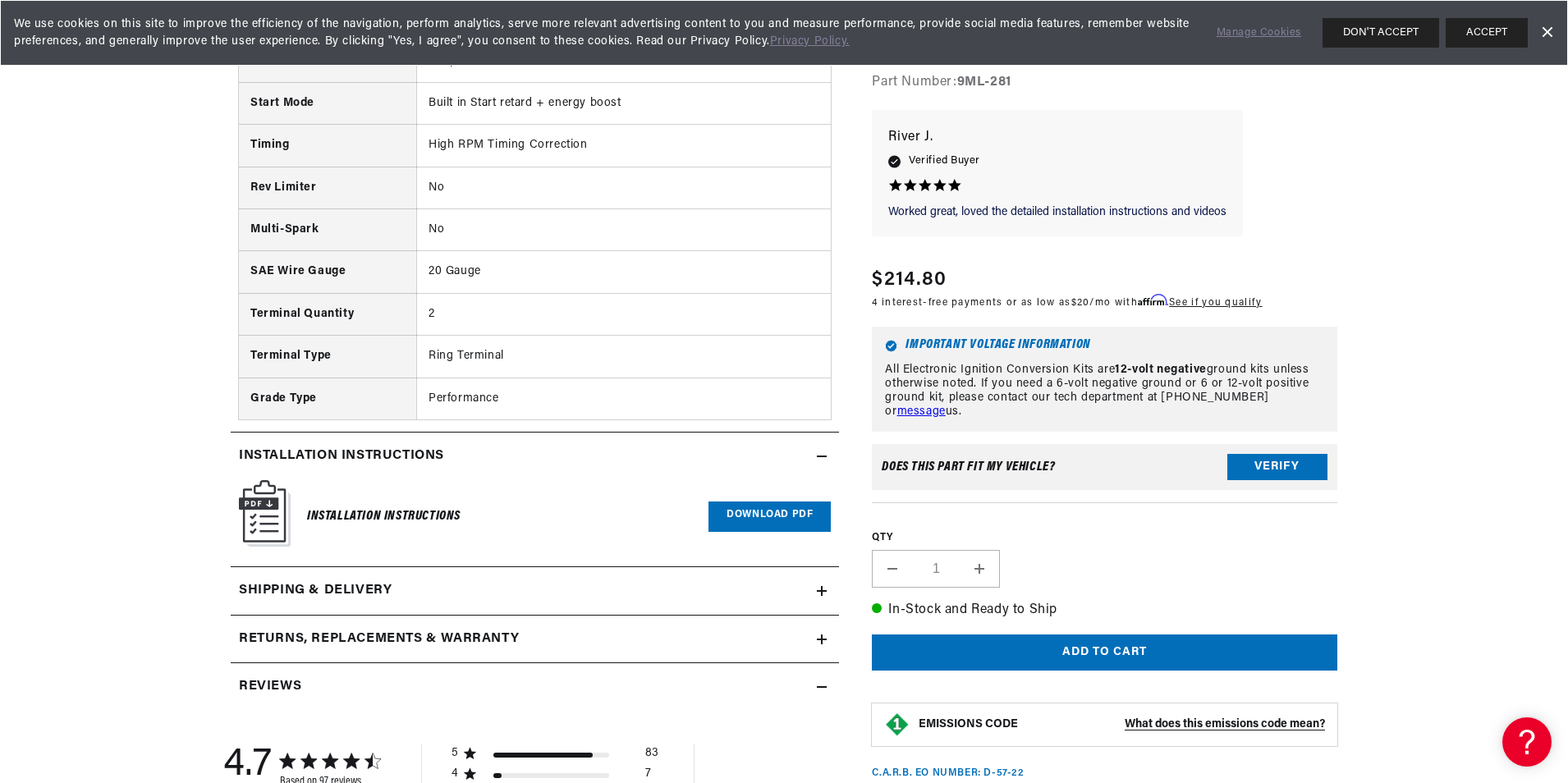
scroll to position [0, 1025]
click at [756, 514] on link "Download PDF" at bounding box center [769, 517] width 122 height 30
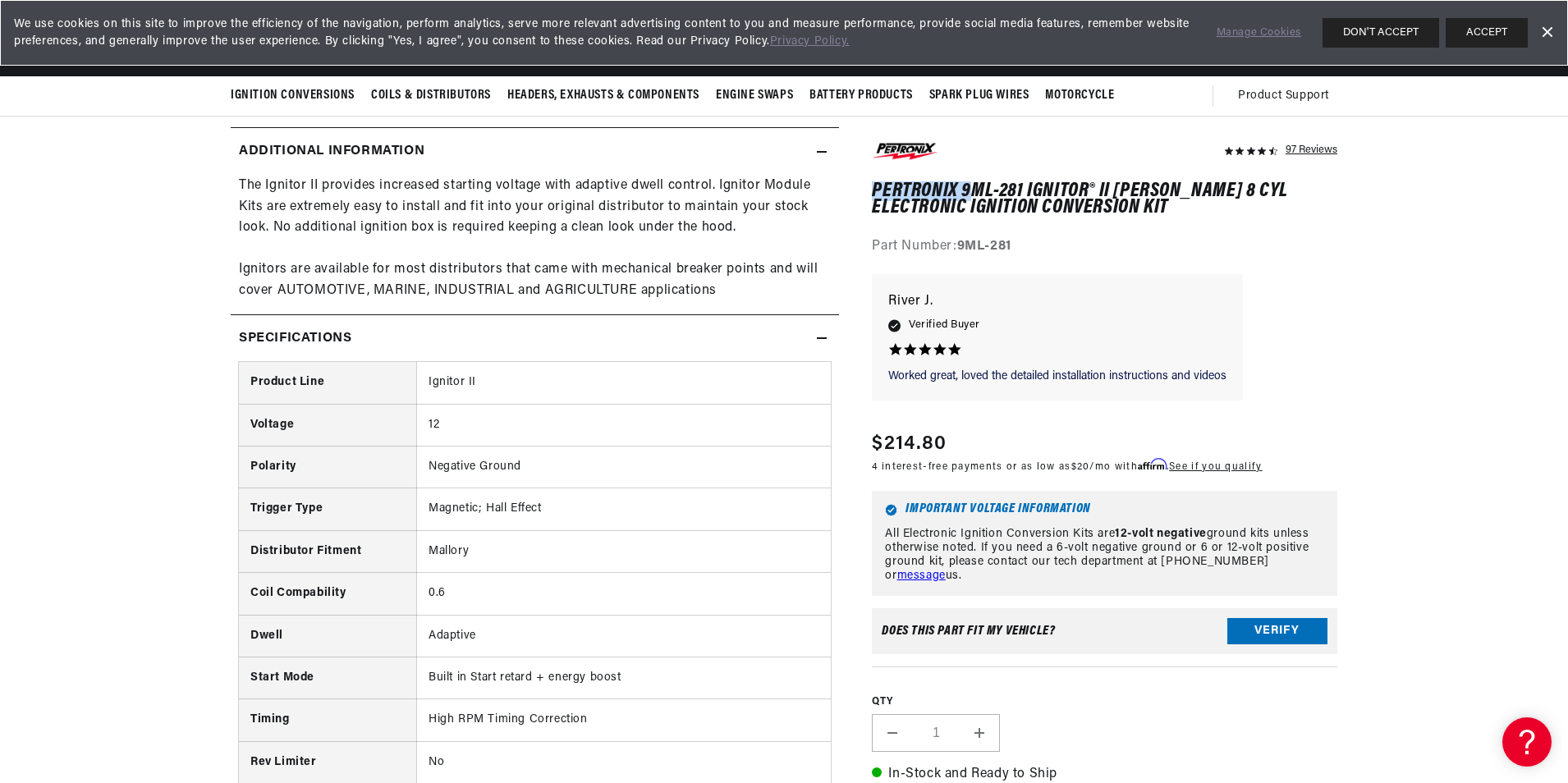
scroll to position [0, 0]
drag, startPoint x: 874, startPoint y: 185, endPoint x: 1212, endPoint y: 214, distance: 339.2
click at [1212, 214] on h1 "PerTronix 9ML-281 Ignitor® II [PERSON_NAME] 8 cyl Electronic Ignition Conversio…" at bounding box center [1104, 200] width 466 height 34
copy h1 "PerTronix 9ML-281 Ignitor® II [PERSON_NAME] 8 cyl Electronic Ignition Conversio…"
